Goal: Transaction & Acquisition: Obtain resource

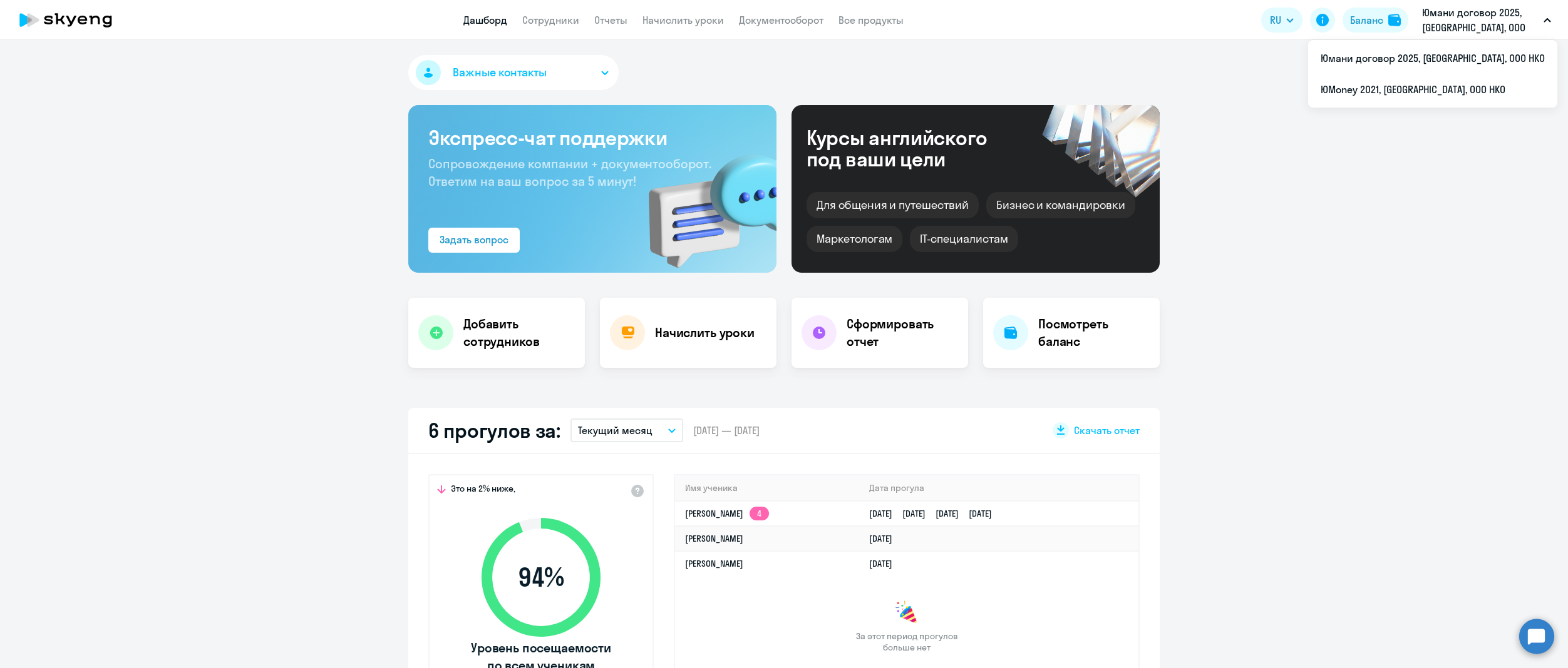
select select "30"
click at [607, 23] on link "Отчеты" at bounding box center [610, 20] width 33 height 13
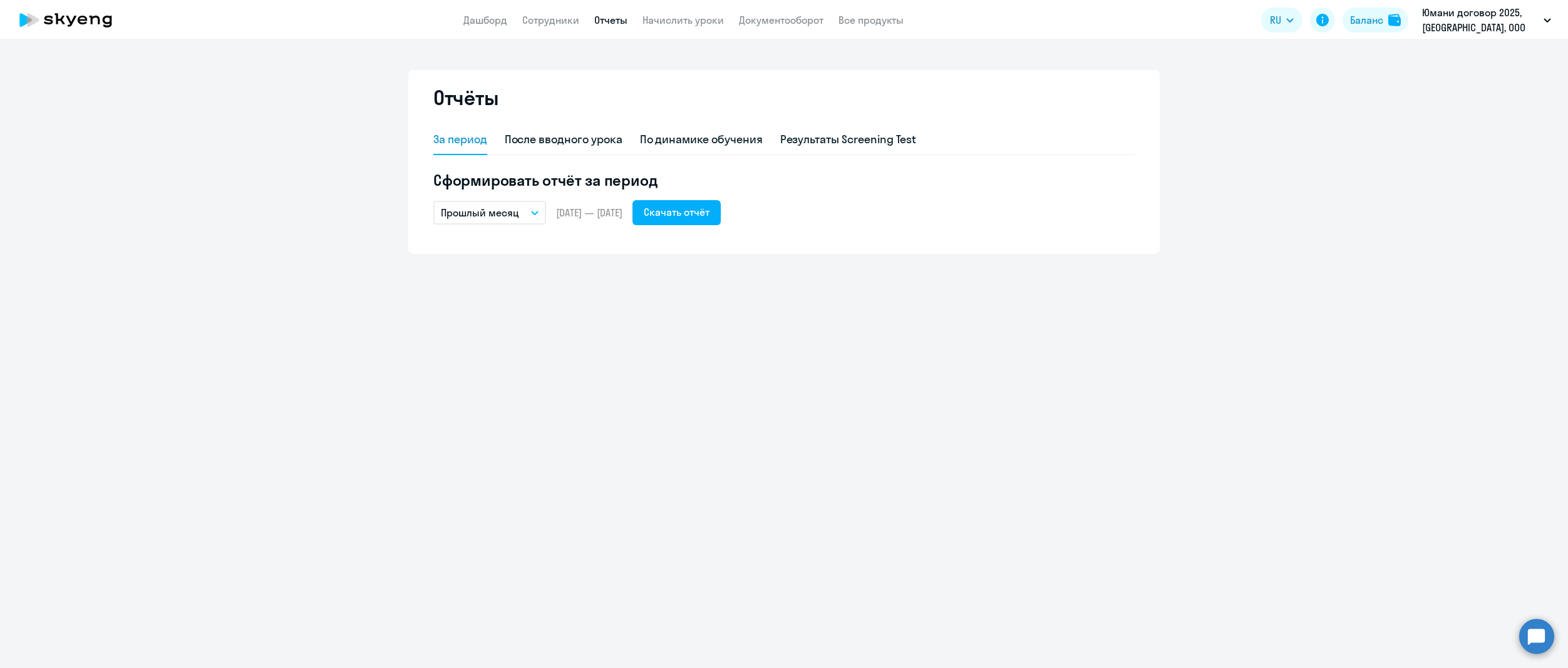
click at [531, 215] on icon "button" at bounding box center [534, 213] width 8 height 4
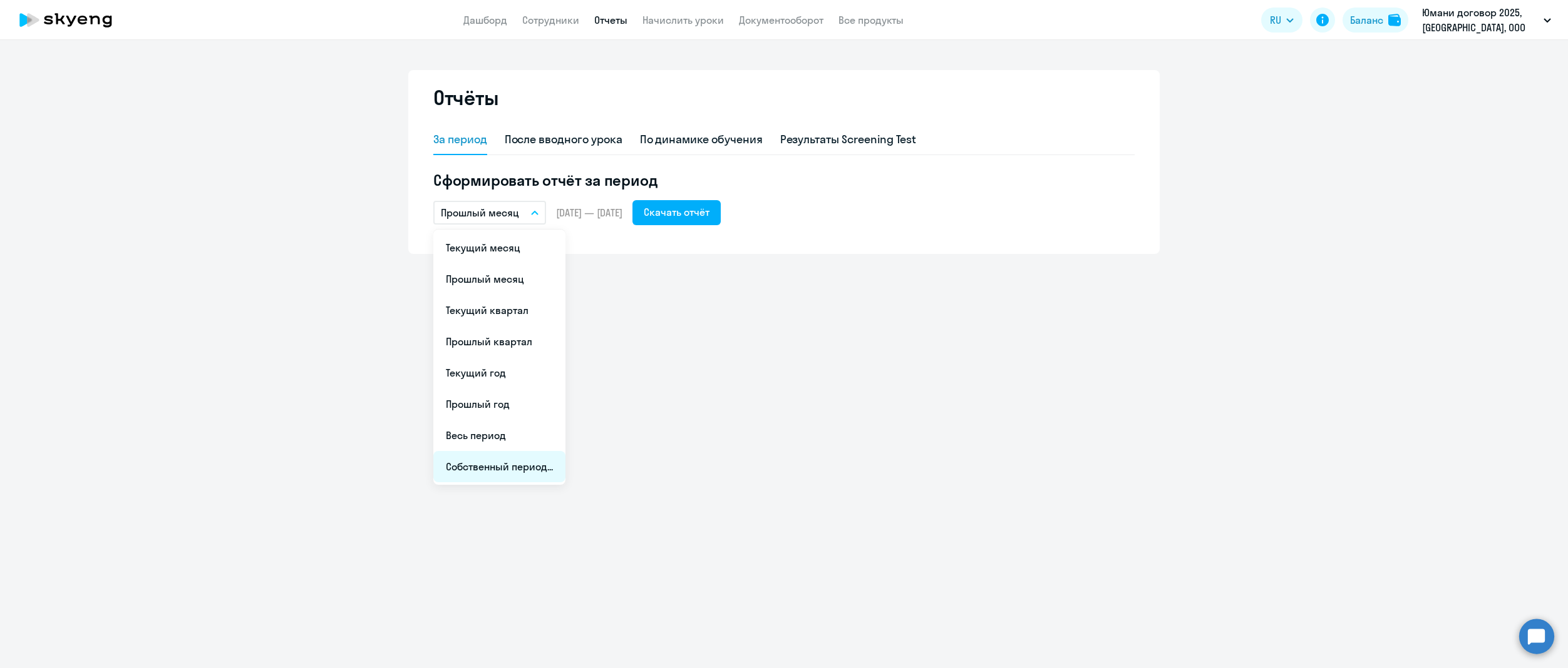
click at [513, 468] on li "Собственный период..." at bounding box center [499, 467] width 132 height 31
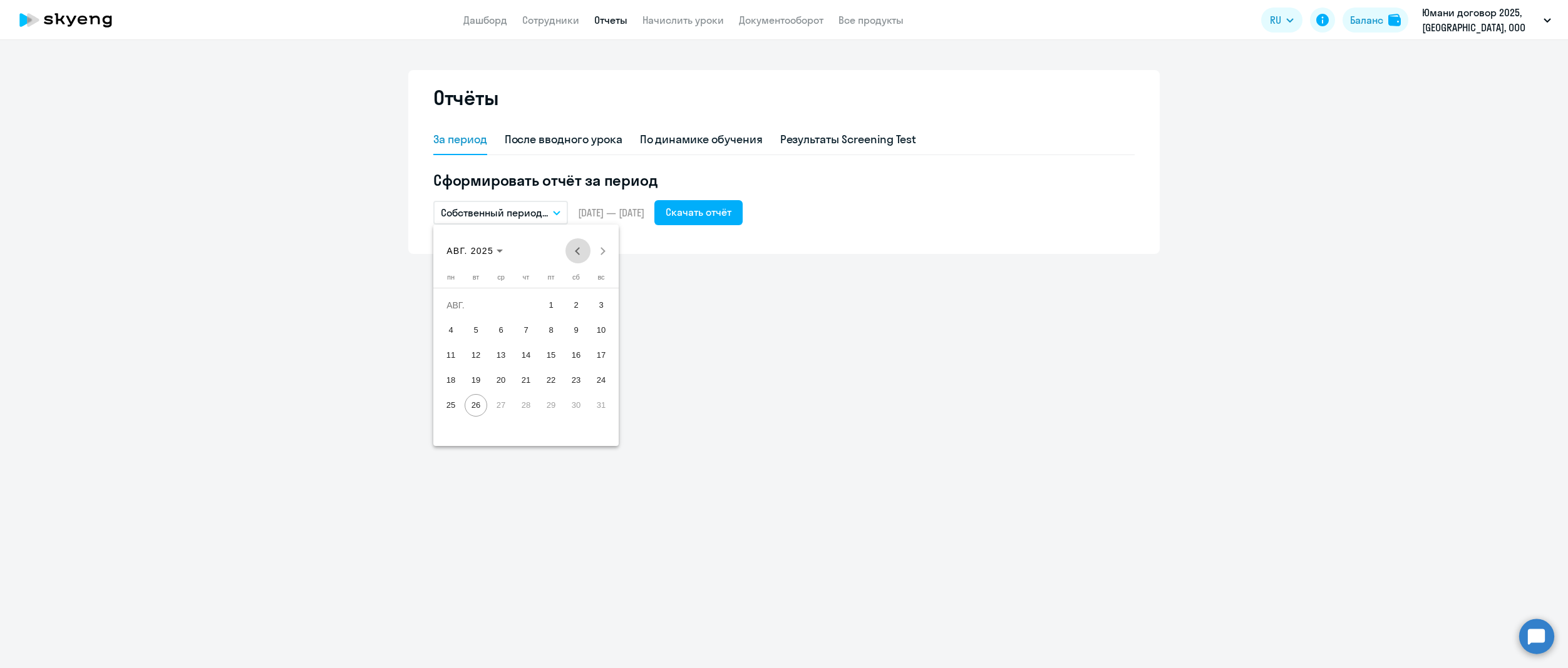
click at [581, 255] on span "Previous month" at bounding box center [578, 251] width 25 height 25
click at [526, 402] on span "24" at bounding box center [526, 405] width 23 height 23
click at [549, 407] on span "25" at bounding box center [551, 405] width 23 height 23
click at [541, 220] on button "Собственный период..." at bounding box center [500, 213] width 135 height 24
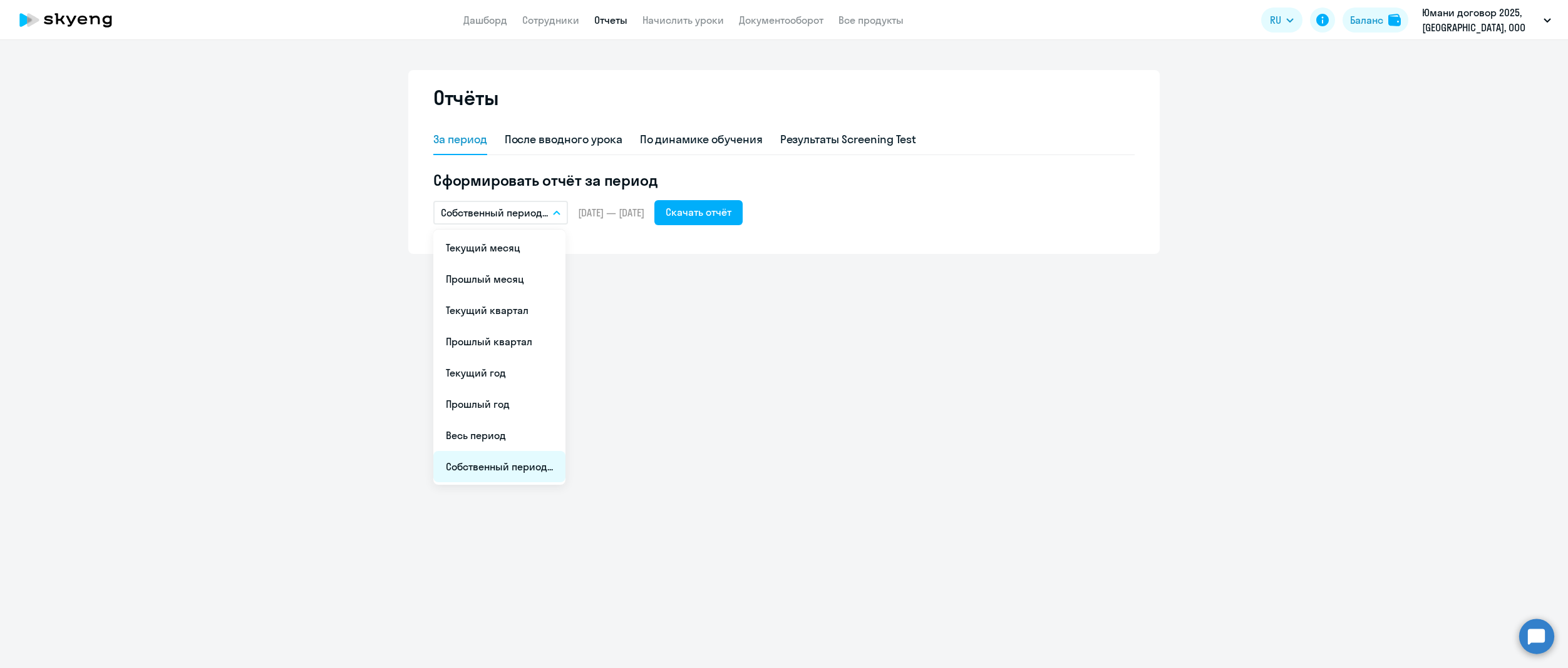
click at [495, 463] on li "Собственный период..." at bounding box center [499, 467] width 132 height 31
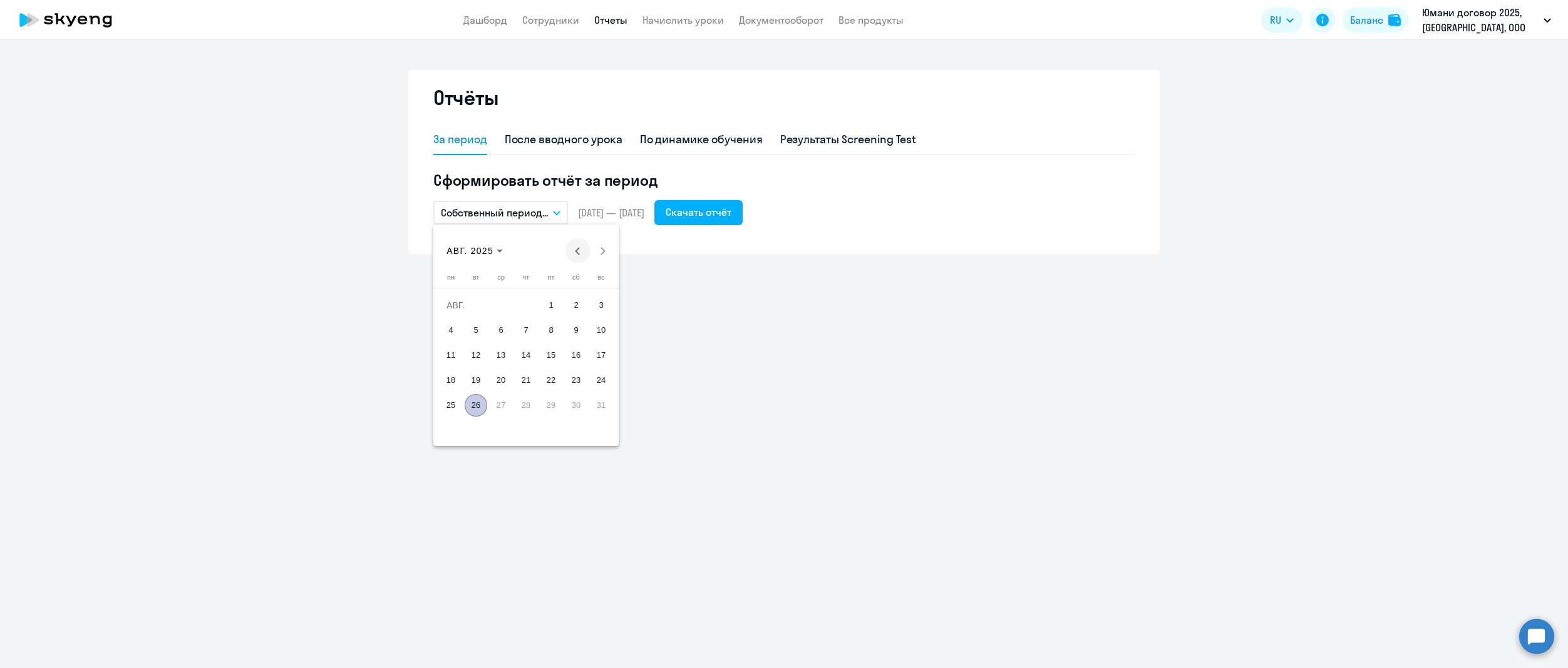
click at [577, 254] on span "Previous month" at bounding box center [578, 251] width 25 height 25
click at [559, 405] on span "25" at bounding box center [551, 405] width 23 height 23
click at [607, 247] on span "Next month" at bounding box center [603, 251] width 25 height 25
click at [600, 378] on span "24" at bounding box center [601, 380] width 23 height 23
click at [732, 208] on div "Скачать отчёт" at bounding box center [698, 212] width 66 height 15
